Goal: Information Seeking & Learning: Learn about a topic

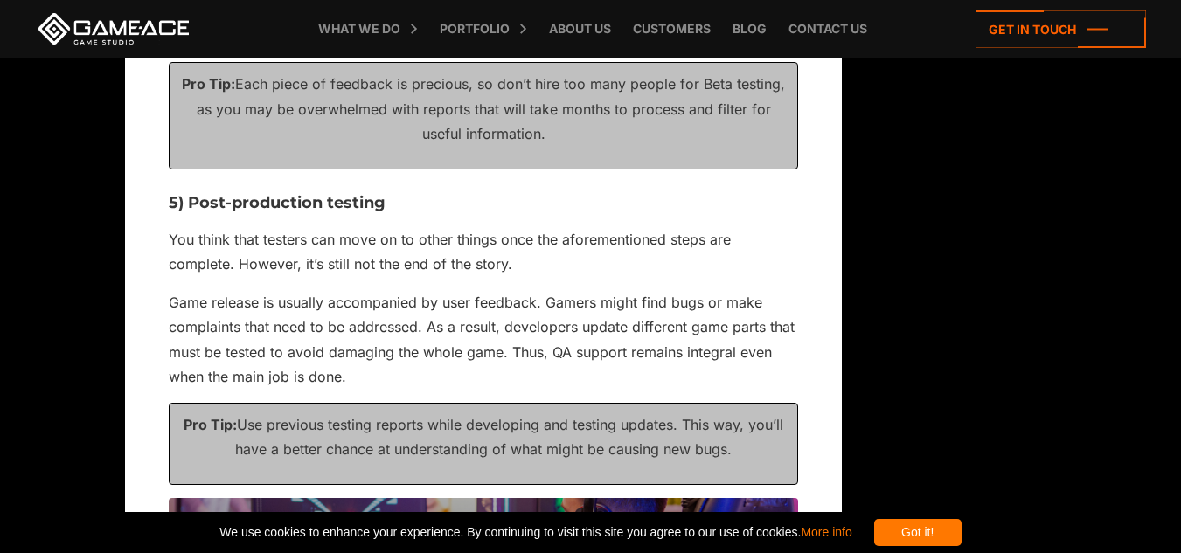
scroll to position [2834, 0]
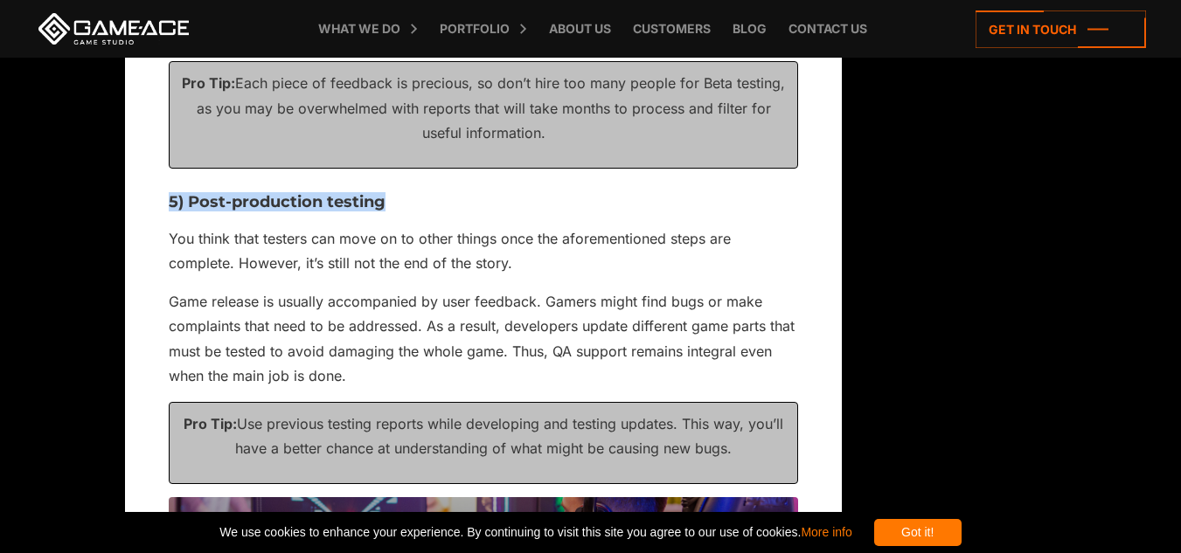
drag, startPoint x: 388, startPoint y: 196, endPoint x: 156, endPoint y: 198, distance: 232.5
copy h3 "5) Post-production testing"
click at [395, 332] on p "Game release is usually accompanied by user feedback. Gamers might find bugs or…" at bounding box center [483, 339] width 629 height 100
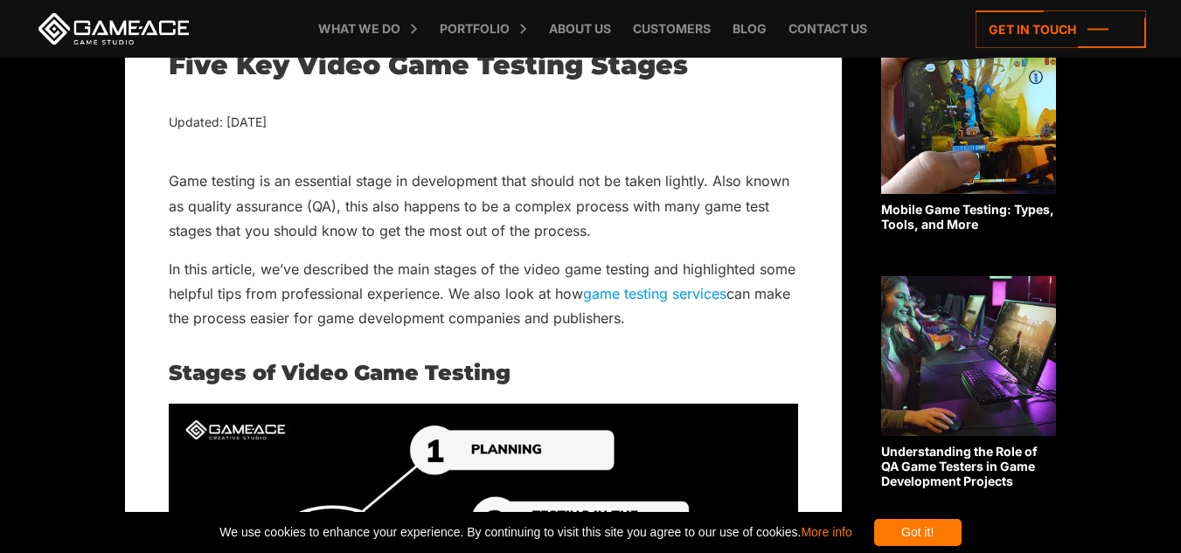
scroll to position [476, 0]
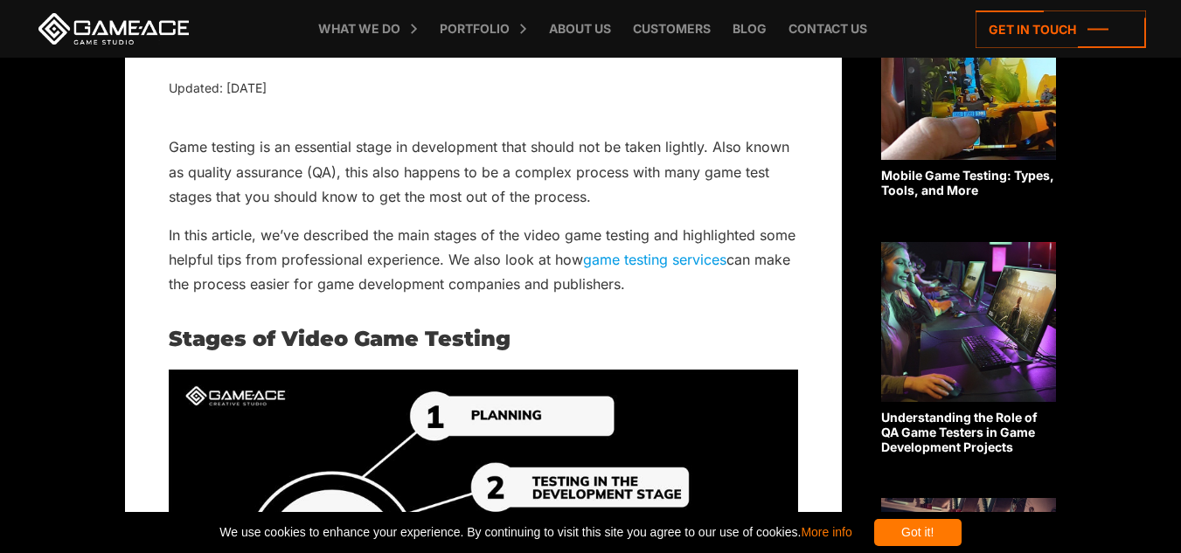
click at [650, 338] on h2 "Stages of Video Game Testing" at bounding box center [483, 339] width 629 height 23
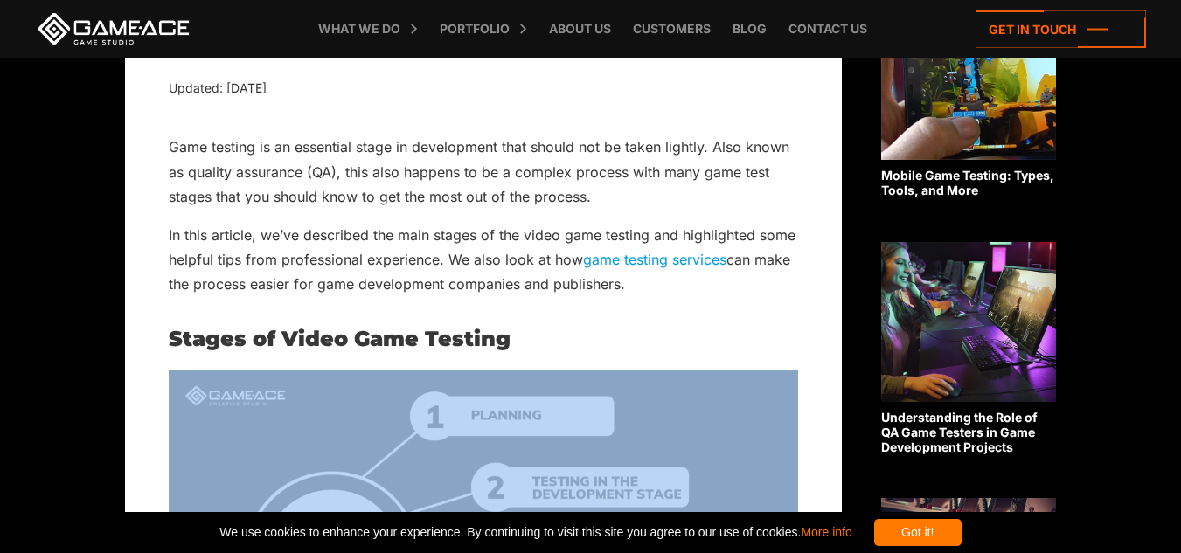
click at [650, 338] on h2 "Stages of Video Game Testing" at bounding box center [483, 339] width 629 height 23
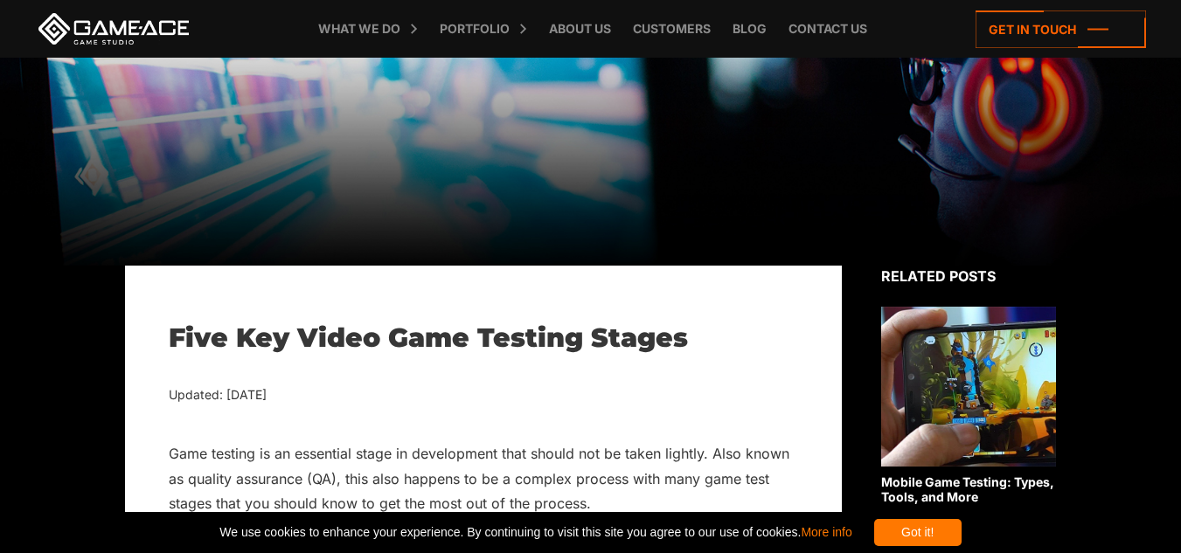
scroll to position [0, 0]
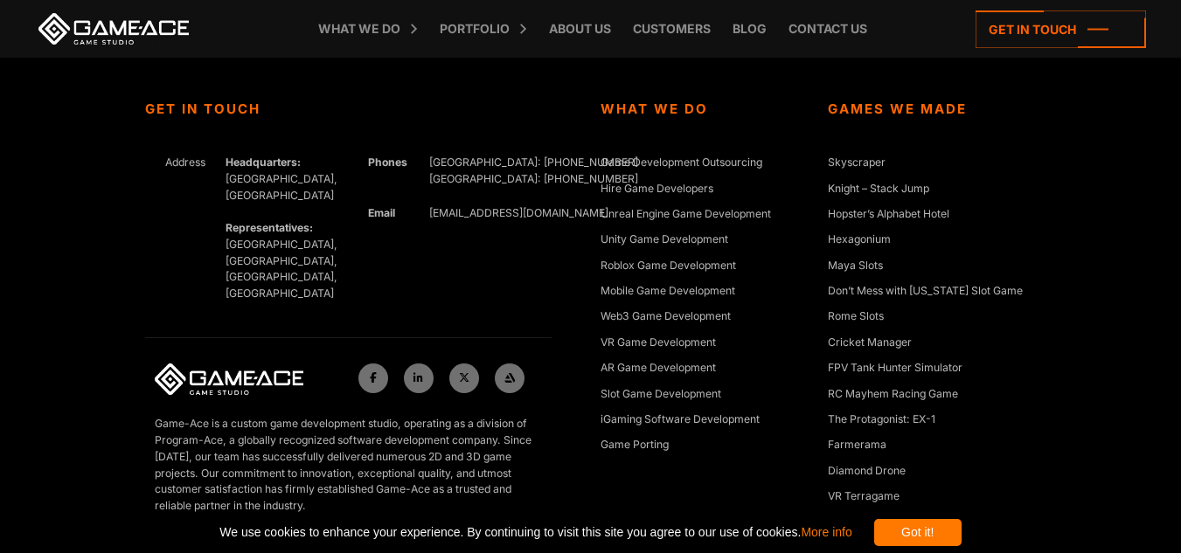
scroll to position [6630, 0]
click at [868, 156] on link "Skyscraper" at bounding box center [857, 164] width 58 height 17
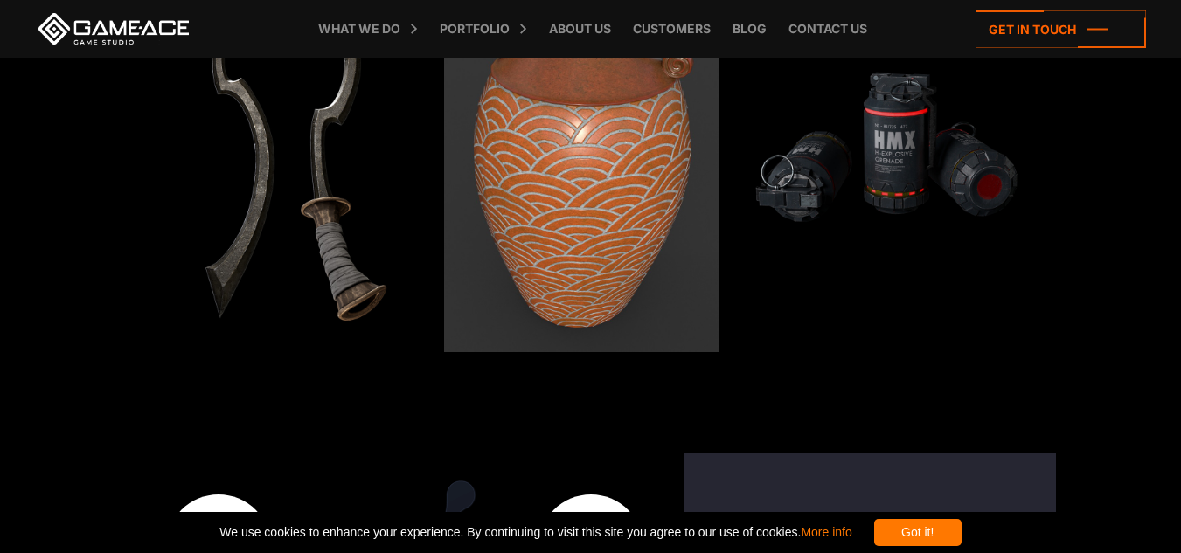
scroll to position [6029, 0]
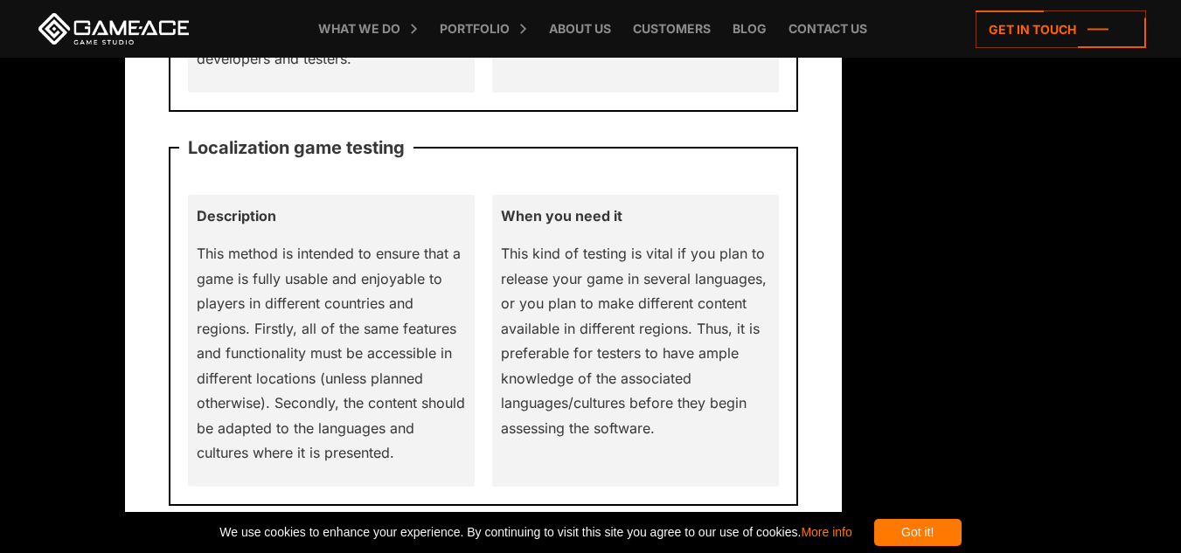
scroll to position [2399, 0]
